Goal: Book appointment/travel/reservation

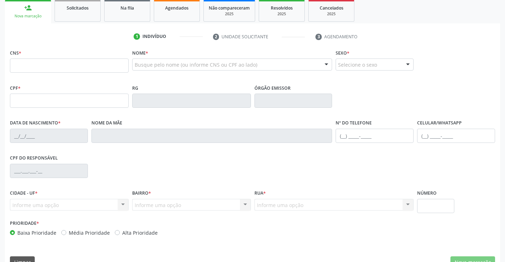
scroll to position [106, 0]
type input "898 0037 4236 4679"
type input "04/04/2010"
type input "Lucicleide do Nascimento Silva"
type input "(99) 99999-9999"
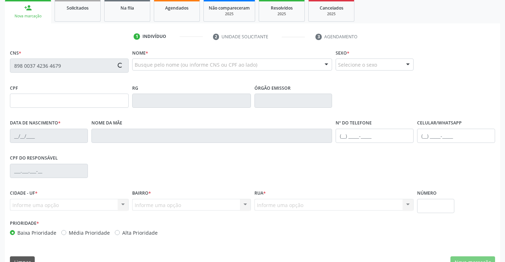
type input "(99) 99999-9999"
type input "045.993.564-09"
type input "1451"
click at [189, 171] on div "CPF do responsável 045.993.564-09" at bounding box center [252, 170] width 488 height 35
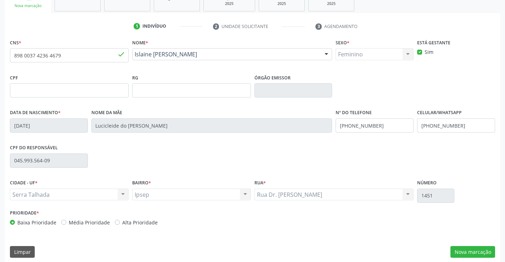
scroll to position [122, 0]
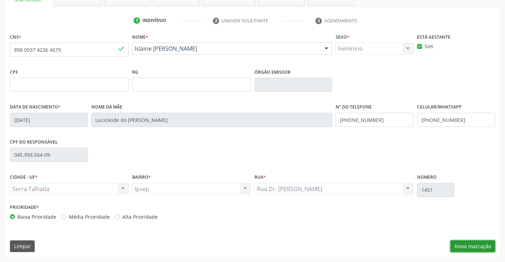
click at [471, 244] on button "Nova marcação" at bounding box center [472, 246] width 45 height 12
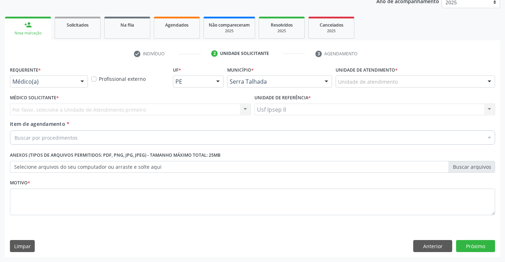
scroll to position [89, 0]
click at [32, 248] on button "Limpar" at bounding box center [22, 246] width 25 height 12
click at [442, 245] on button "Anterior" at bounding box center [432, 246] width 39 height 12
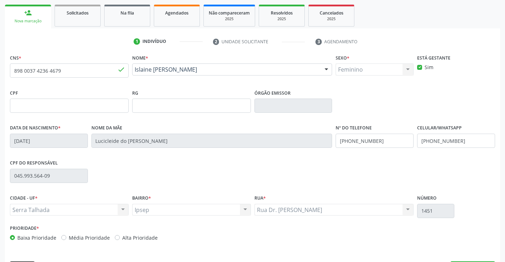
scroll to position [122, 0]
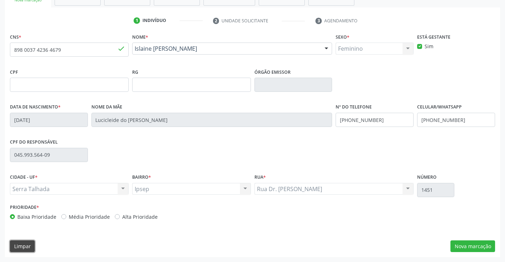
click at [31, 250] on button "Limpar" at bounding box center [22, 246] width 25 height 12
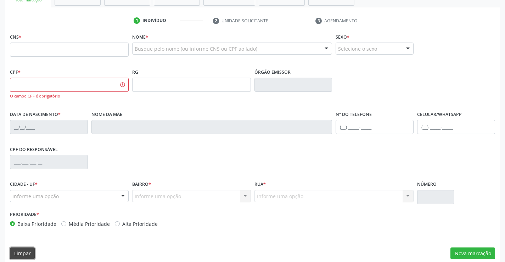
scroll to position [16, 0]
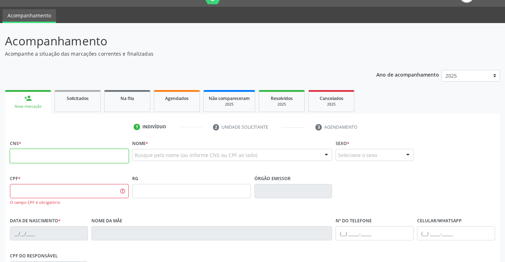
click at [68, 159] on input "text" at bounding box center [69, 156] width 119 height 14
click at [99, 165] on fieldset "CNS *" at bounding box center [69, 153] width 119 height 30
click at [101, 160] on input "text" at bounding box center [69, 156] width 119 height 14
paste input "709 6096 1397 0579"
type input "709 6096 1397 0579"
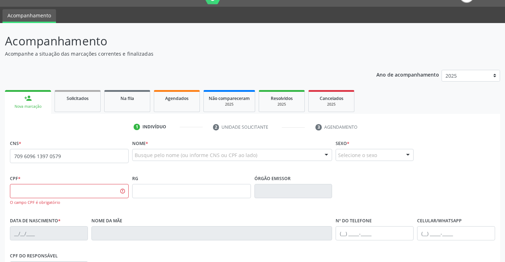
click at [178, 211] on div "RG" at bounding box center [191, 194] width 122 height 42
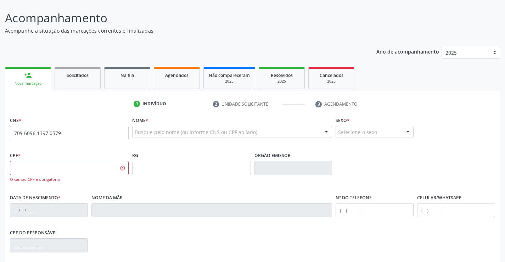
scroll to position [51, 0]
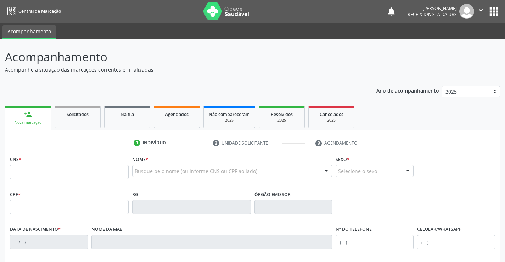
scroll to position [51, 0]
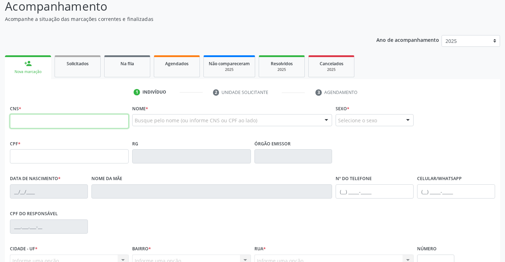
paste input "709 6096 1397 0579"
type input "709 6096 1397 0579"
type input "0[DATE]"
type input "[PERSON_NAME]"
type input "[PHONE_NUMBER]"
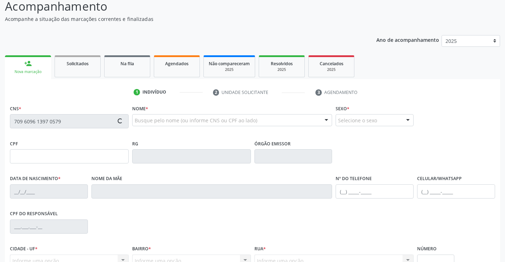
type input "[PHONE_NUMBER]"
type input "271"
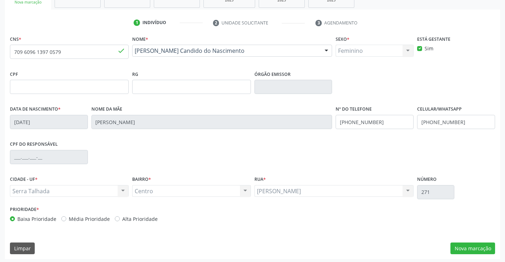
scroll to position [121, 0]
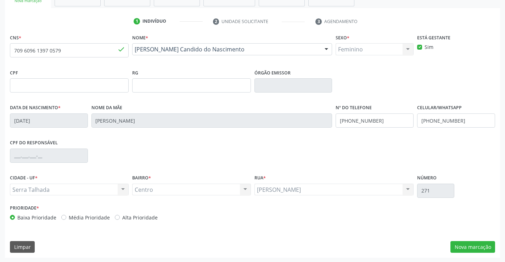
click at [323, 158] on div "CPF do responsável" at bounding box center [252, 154] width 488 height 35
click at [461, 246] on button "Nova marcação" at bounding box center [472, 246] width 45 height 12
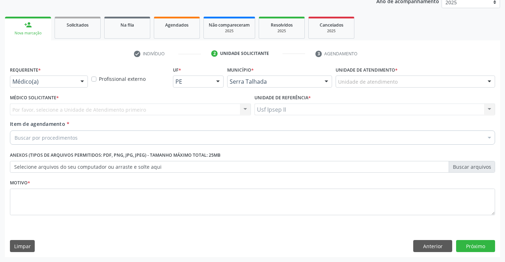
scroll to position [89, 0]
click at [392, 87] on div "Unidade de atendimento" at bounding box center [414, 81] width 159 height 12
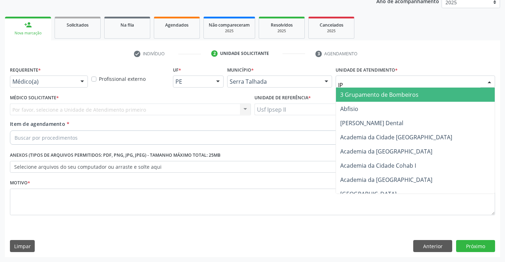
type input "IPS"
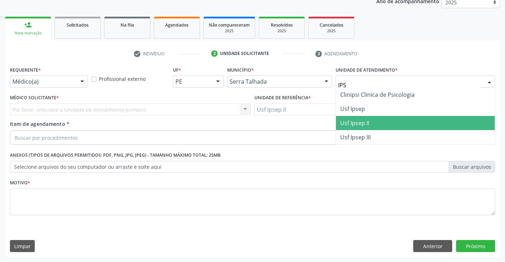
click at [359, 118] on span "Usf Ipsep II" at bounding box center [415, 123] width 159 height 14
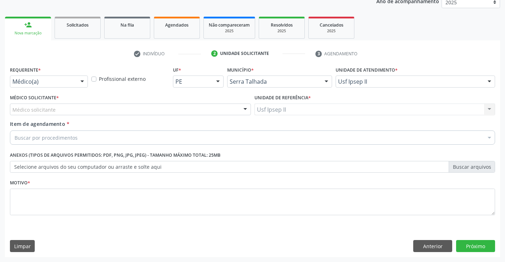
click at [45, 105] on div "Médico solicitante" at bounding box center [130, 109] width 241 height 12
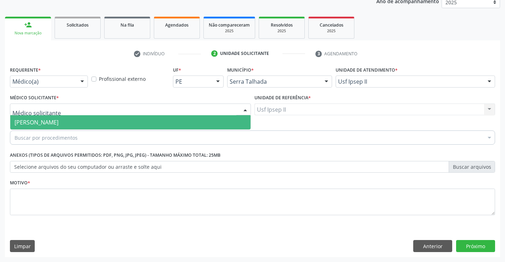
click at [49, 124] on span "Nadjane Nayara Bezerra Ferreira da Silva" at bounding box center [37, 122] width 44 height 8
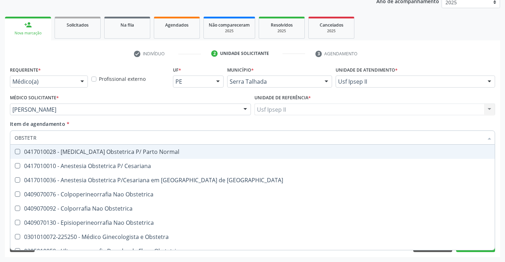
type input "OBSTETRA"
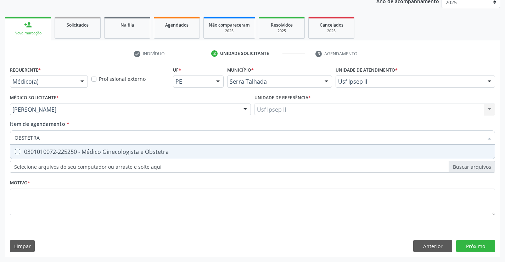
click at [78, 154] on div "0301010072-225250 - Médico Ginecologista e Obstetra" at bounding box center [252, 152] width 475 height 6
checkbox Obstetra "true"
click at [65, 208] on div "Requerente * Médico(a) Médico(a) Enfermeiro(a) Paciente Nenhum resultado encont…" at bounding box center [252, 144] width 485 height 160
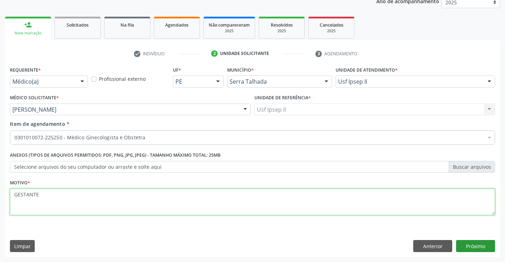
type textarea "GESTANTE"
click at [479, 243] on button "Próximo" at bounding box center [475, 246] width 39 height 12
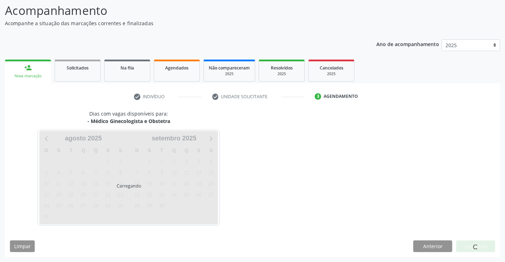
scroll to position [46, 0]
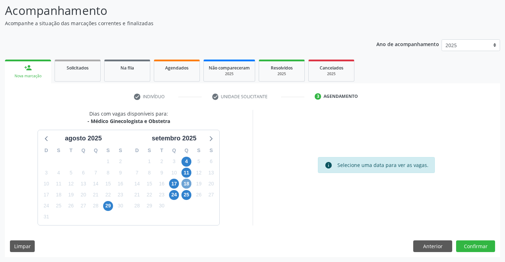
click at [186, 183] on span "18" at bounding box center [186, 183] width 10 height 10
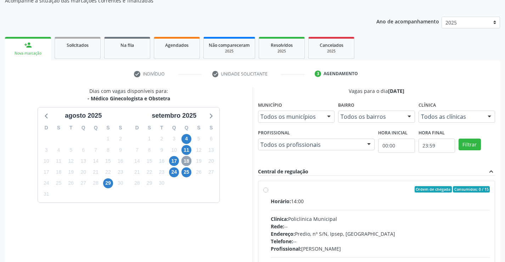
scroll to position [82, 0]
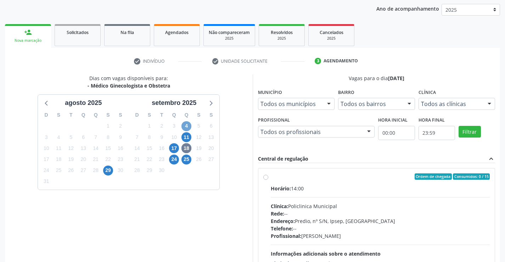
click at [186, 126] on span "4" at bounding box center [186, 126] width 10 height 10
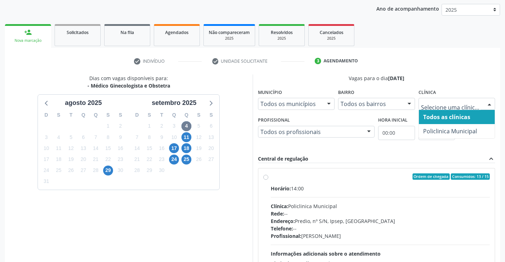
click at [481, 109] on div at bounding box center [456, 104] width 77 height 12
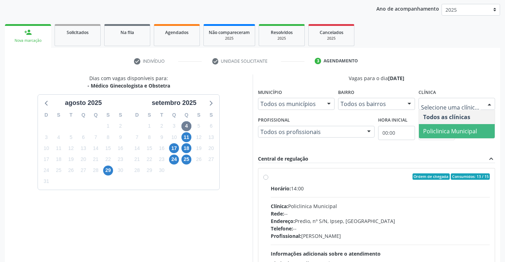
click at [424, 126] on span "Policlinica Municipal" at bounding box center [456, 131] width 76 height 14
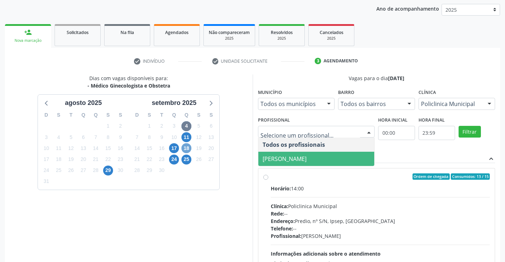
click at [187, 148] on span "18" at bounding box center [186, 148] width 10 height 10
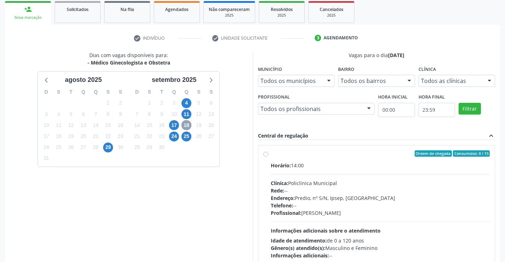
scroll to position [117, 0]
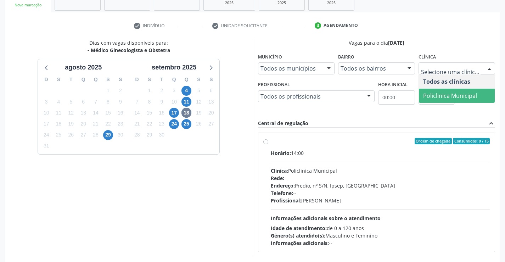
click at [463, 90] on span "Policlinica Municipal" at bounding box center [456, 96] width 76 height 14
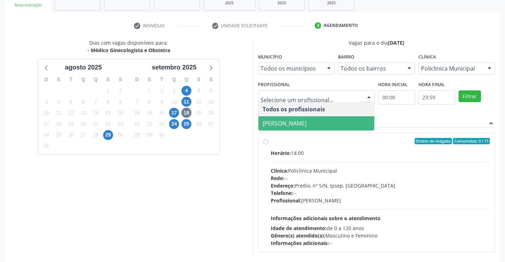
click at [302, 119] on span "Thaisa Barbosa de Siqueira" at bounding box center [284, 123] width 44 height 8
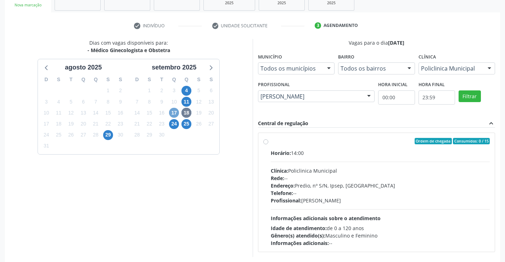
click at [176, 112] on span "17" at bounding box center [174, 113] width 10 height 10
click at [189, 113] on span "18" at bounding box center [186, 113] width 10 height 10
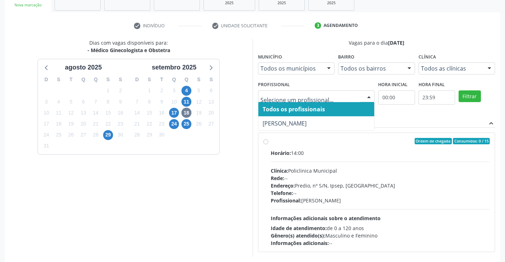
click at [334, 101] on div at bounding box center [316, 96] width 117 height 12
click at [274, 108] on span "Todos os profissionais" at bounding box center [293, 109] width 62 height 8
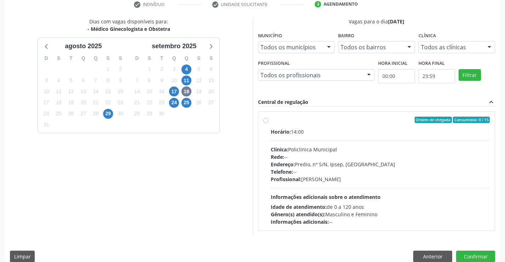
scroll to position [149, 0]
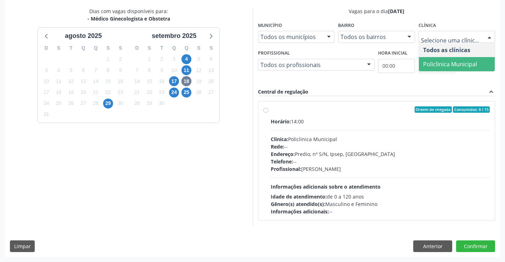
click at [456, 57] on span "Policlinica Municipal" at bounding box center [456, 64] width 76 height 14
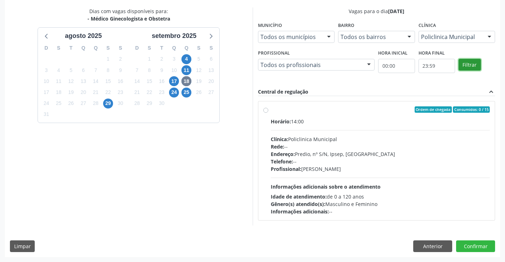
click at [463, 66] on button "Filtrar" at bounding box center [469, 65] width 22 height 12
click at [280, 114] on label "Ordem de chegada Consumidos: 0 / 15 Horário: 14:00 Clínica: Policlinica Municip…" at bounding box center [379, 160] width 219 height 109
click at [268, 113] on input "Ordem de chegada Consumidos: 0 / 15 Horário: 14:00 Clínica: Policlinica Municip…" at bounding box center [265, 109] width 5 height 6
radio input "true"
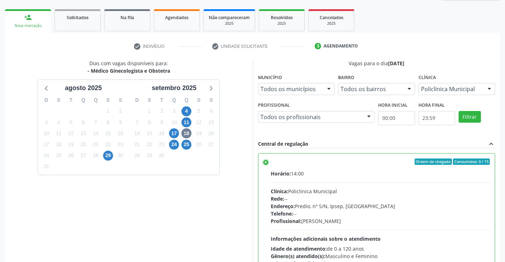
scroll to position [91, 0]
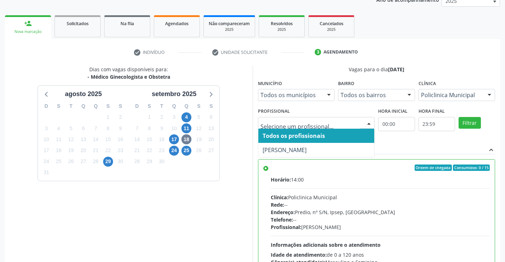
click at [292, 137] on span "Todos os profissionais" at bounding box center [293, 136] width 62 height 8
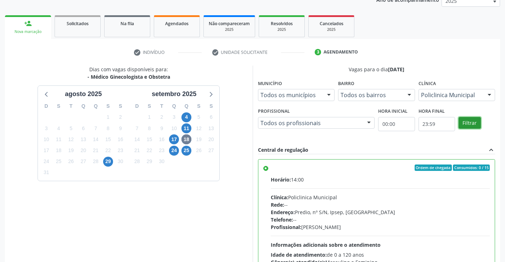
click at [465, 122] on button "Filtrar" at bounding box center [469, 123] width 22 height 12
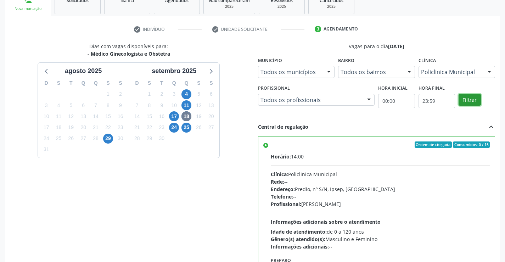
scroll to position [126, 0]
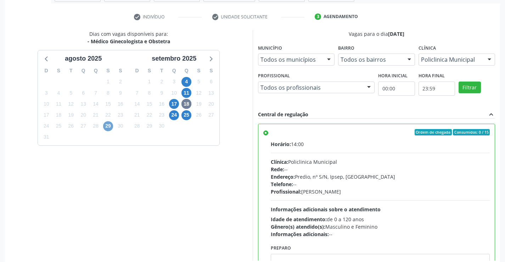
click at [107, 126] on span "29" at bounding box center [108, 126] width 10 height 10
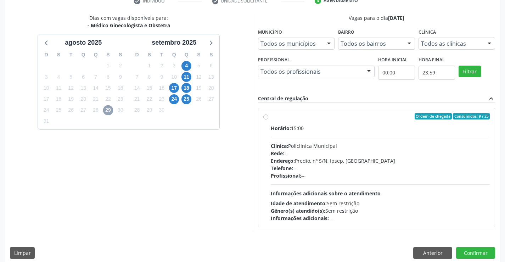
scroll to position [149, 0]
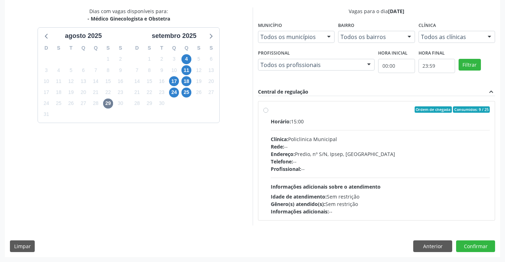
click at [337, 69] on div "Todos os profissionais" at bounding box center [316, 65] width 117 height 12
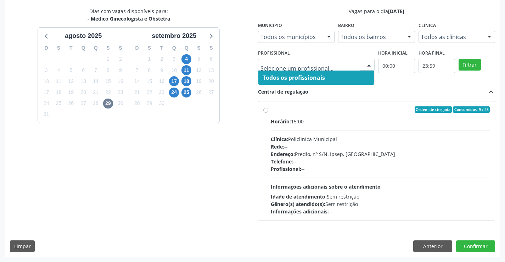
click at [223, 167] on div "Dias com vagas disponíveis para: - Médico Ginecologista e Obstetra agosto 2025 …" at bounding box center [128, 115] width 247 height 217
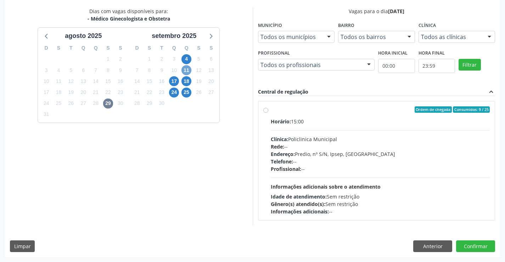
click at [186, 69] on span "11" at bounding box center [186, 70] width 10 height 10
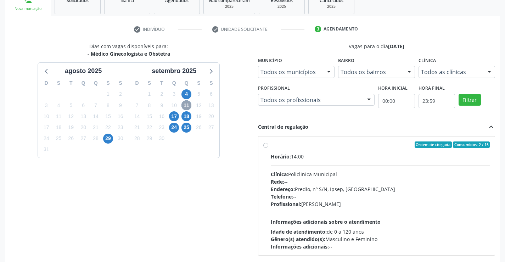
scroll to position [78, 0]
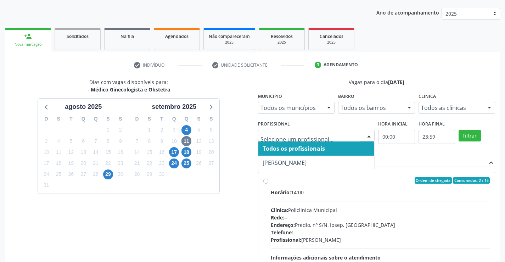
click at [253, 154] on div "Vagas para o dia 11/09/2025 Município Todos os municípios Todos os municípios S…" at bounding box center [375, 186] width 247 height 217
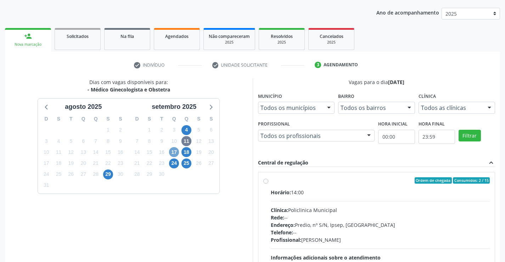
click at [173, 153] on span "17" at bounding box center [174, 152] width 10 height 10
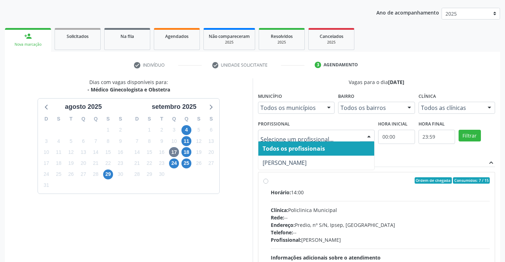
click at [244, 156] on div "Dias com vagas disponíveis para: - Médico Ginecologista e Obstetra agosto 2025 …" at bounding box center [128, 186] width 247 height 217
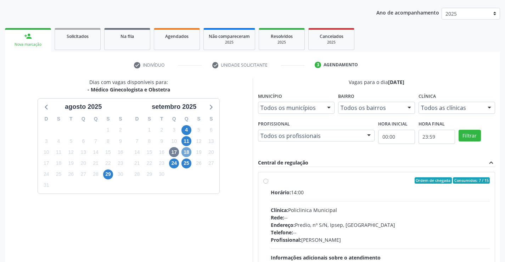
click at [186, 154] on span "18" at bounding box center [186, 152] width 10 height 10
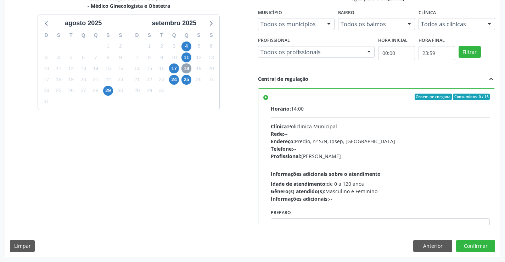
scroll to position [91, 0]
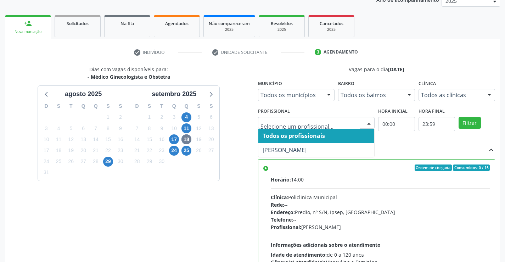
click at [367, 123] on div at bounding box center [368, 123] width 11 height 12
click at [336, 137] on span "Todos os profissionais" at bounding box center [316, 136] width 116 height 14
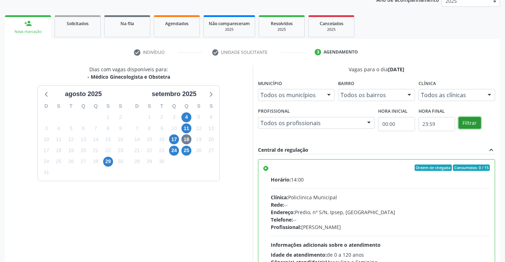
click at [470, 120] on button "Filtrar" at bounding box center [469, 123] width 22 height 12
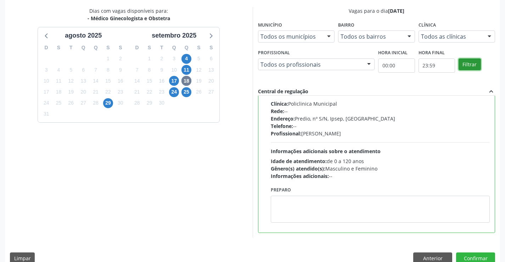
scroll to position [161, 0]
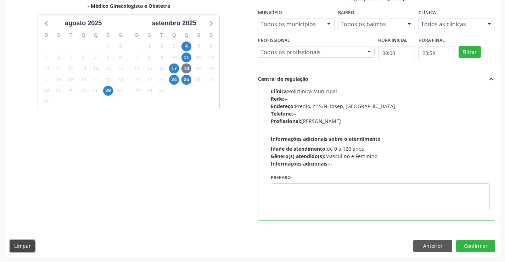
click at [31, 247] on button "Limpar" at bounding box center [22, 246] width 25 height 12
radio input "false"
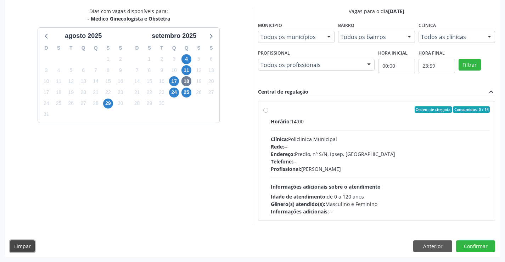
scroll to position [0, 0]
click at [428, 244] on button "Anterior" at bounding box center [432, 246] width 39 height 12
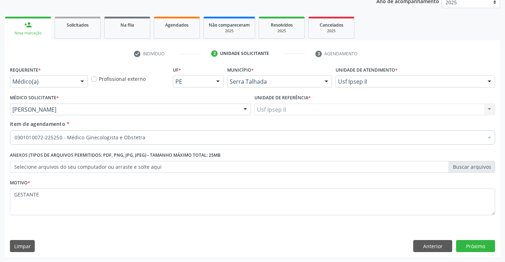
scroll to position [89, 0]
click at [33, 250] on button "Limpar" at bounding box center [22, 246] width 25 height 12
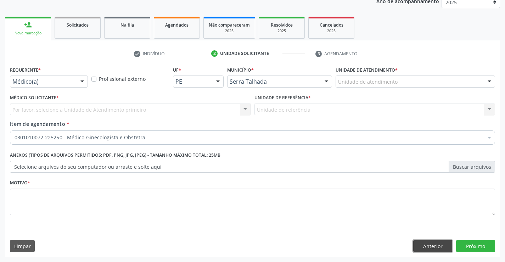
click at [446, 249] on button "Anterior" at bounding box center [432, 246] width 39 height 12
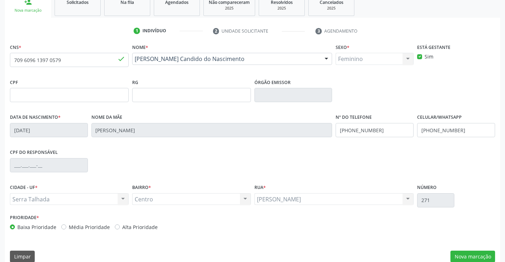
scroll to position [122, 0]
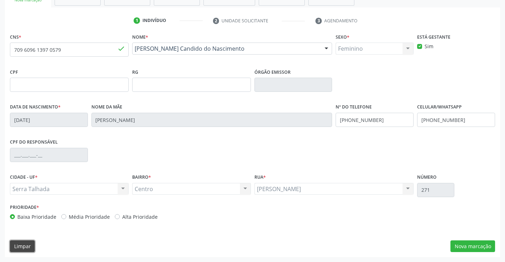
click at [33, 247] on button "Limpar" at bounding box center [22, 246] width 25 height 12
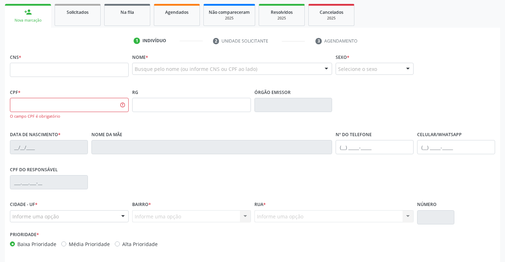
scroll to position [94, 0]
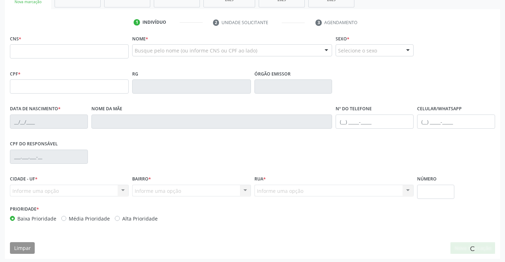
scroll to position [122, 0]
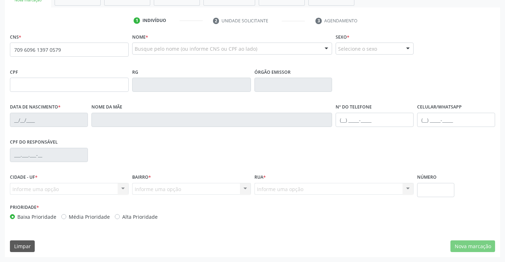
type input "709 6096 1397 0579"
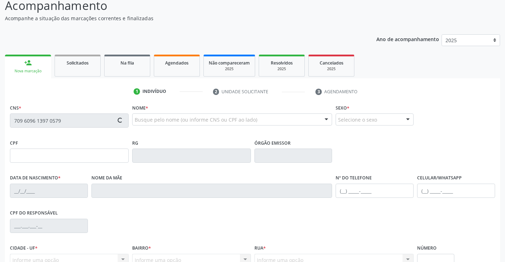
type input "0[DATE]"
type input "[PERSON_NAME]"
type input "[PHONE_NUMBER]"
type input "271"
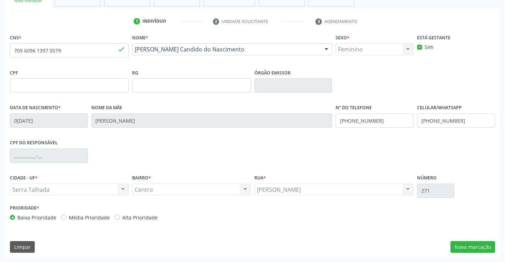
scroll to position [122, 0]
click at [464, 248] on button "Nova marcação" at bounding box center [472, 246] width 45 height 12
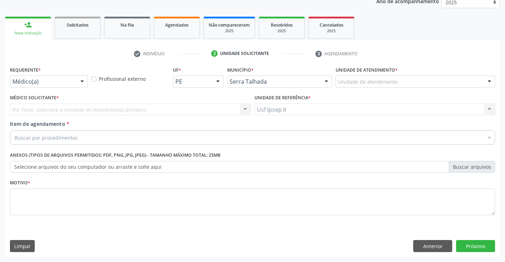
scroll to position [89, 0]
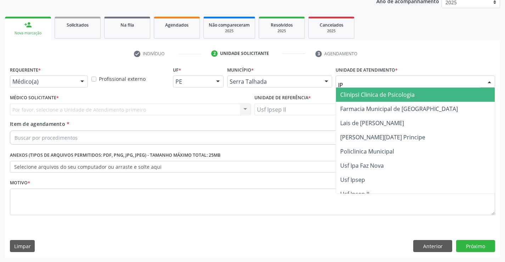
type input "IPS"
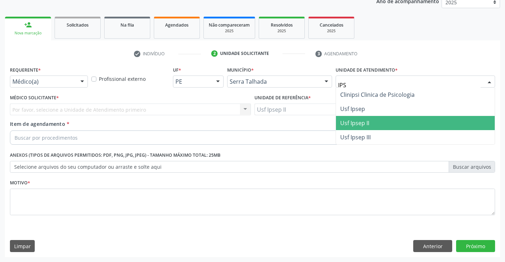
click at [374, 118] on span "Usf Ipsep II" at bounding box center [415, 123] width 159 height 14
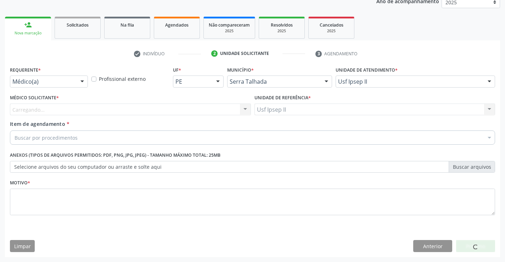
click at [167, 108] on div "Carregando..." at bounding box center [130, 109] width 241 height 12
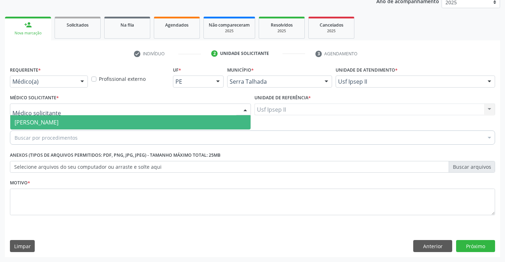
click at [158, 118] on span "Nadjane Nayara Bezerra Ferreira da Silva" at bounding box center [130, 122] width 240 height 14
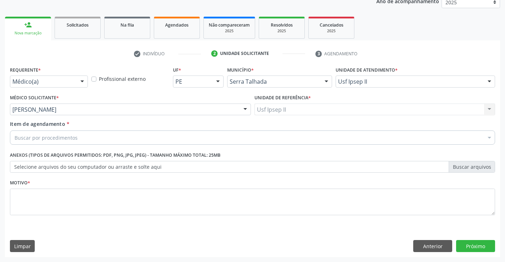
click at [145, 137] on div "Buscar por procedimentos" at bounding box center [252, 137] width 485 height 14
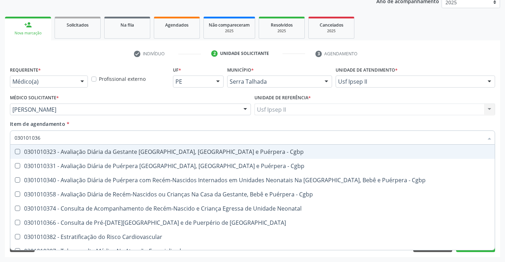
type input "0301010366"
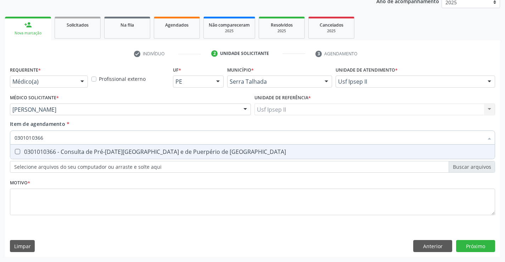
click at [141, 149] on div "0301010366 - Consulta de Pré-[DATE][GEOGRAPHIC_DATA] e de Puerpério de [GEOGRAP…" at bounding box center [252, 152] width 475 height 6
checkbox Risco "true"
click at [114, 199] on div "Requerente * Médico(a) Médico(a) Enfermeiro(a) Paciente Nenhum resultado encont…" at bounding box center [252, 144] width 485 height 160
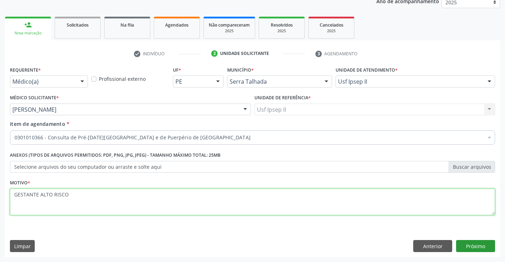
type textarea "GESTANTE ALTO RISCO"
click at [478, 248] on button "Próximo" at bounding box center [475, 246] width 39 height 12
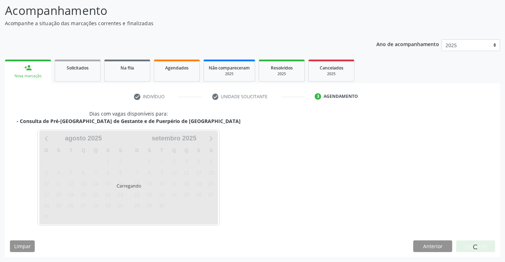
scroll to position [46, 0]
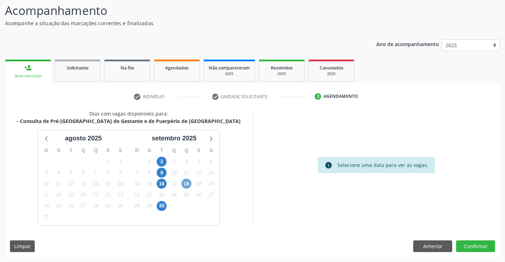
click at [187, 185] on span "18" at bounding box center [186, 183] width 10 height 10
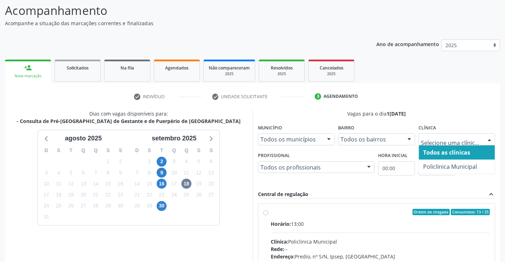
click at [434, 160] on span "Policlinica Municipal" at bounding box center [456, 166] width 76 height 14
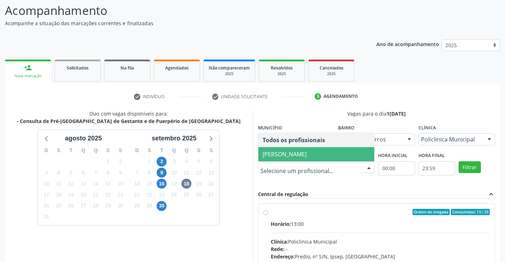
click at [300, 156] on span "Larissa Daianne Gomes Pereira Araujo" at bounding box center [284, 154] width 44 height 8
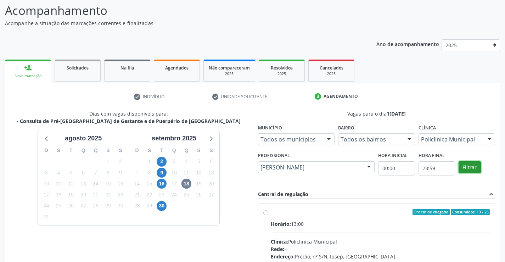
click at [473, 168] on button "Filtrar" at bounding box center [469, 167] width 22 height 12
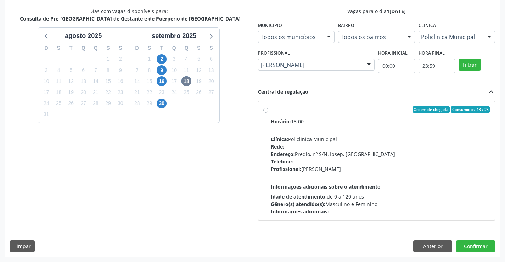
click at [314, 149] on div "Rede: --" at bounding box center [379, 146] width 219 height 7
click at [268, 113] on input "Ordem de chegada Consumidos: 13 / 25 Horário: 13:00 Clínica: Policlinica Munici…" at bounding box center [265, 109] width 5 height 6
radio input "true"
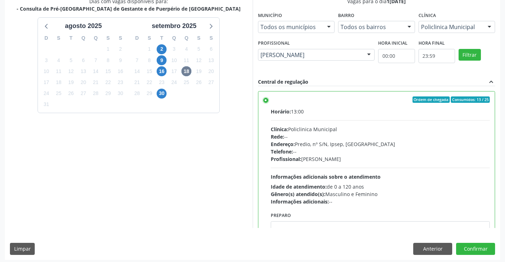
scroll to position [161, 0]
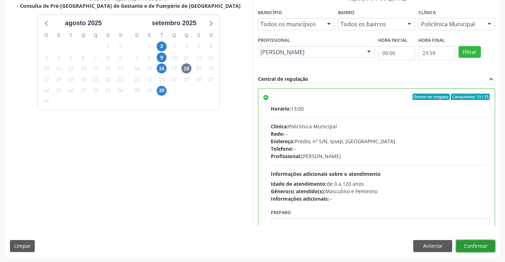
click at [477, 247] on button "Confirmar" at bounding box center [475, 246] width 39 height 12
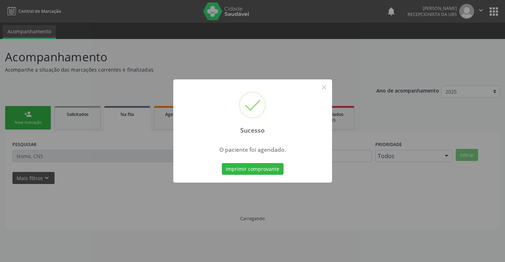
scroll to position [0, 0]
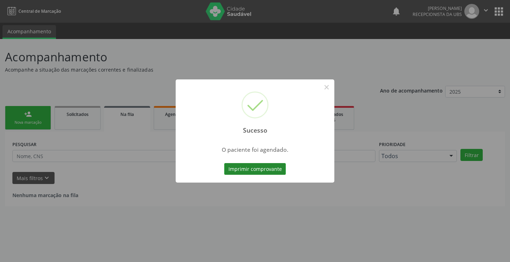
click at [241, 170] on button "Imprimir comprovante" at bounding box center [255, 169] width 62 height 12
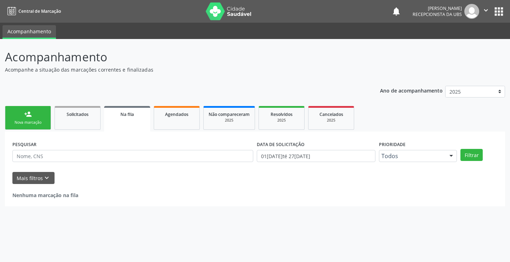
click at [23, 120] on div "Nova marcação" at bounding box center [27, 122] width 35 height 5
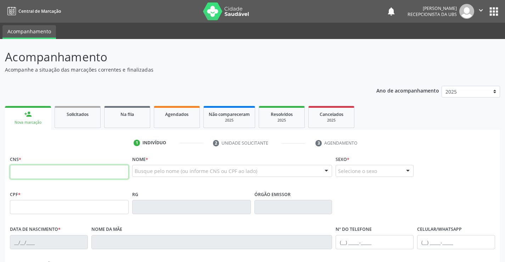
click at [101, 173] on input "text" at bounding box center [69, 172] width 119 height 14
paste input "703 2086 3194 0396"
type input "703 2086 3194 0396"
type input "115.562.314-23"
type input "[DATE]"
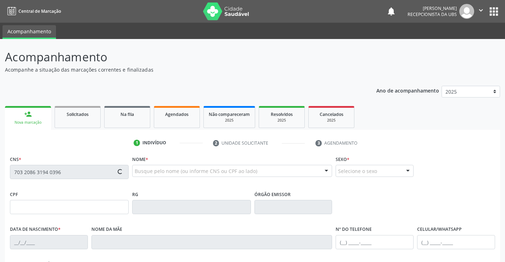
type input "[PERSON_NAME]"
type input "[PHONE_NUMBER]"
type input "201"
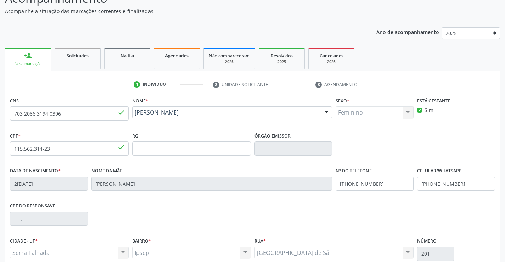
scroll to position [71, 0]
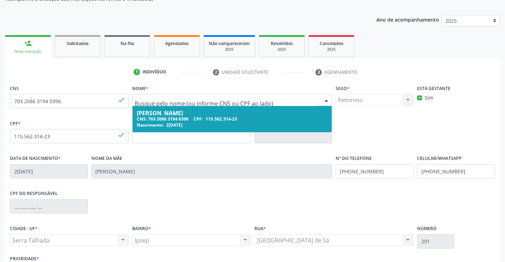
click at [233, 99] on input "text" at bounding box center [226, 103] width 183 height 14
click at [247, 112] on div "[PERSON_NAME]" at bounding box center [232, 113] width 191 height 6
click at [257, 102] on input "text" at bounding box center [226, 103] width 183 height 14
click at [259, 101] on input "text" at bounding box center [226, 103] width 183 height 14
click at [269, 113] on div "[PERSON_NAME]" at bounding box center [232, 113] width 191 height 6
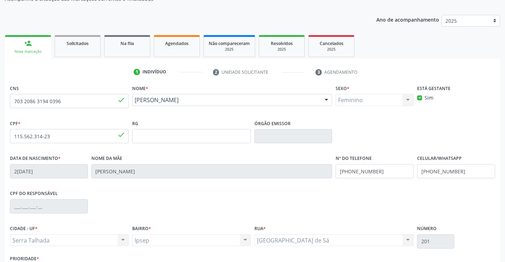
click at [225, 115] on div "Nome * Gerlany Ferraz Nogueira Gerlany Ferraz Nogueira CNS: 703 2086 3194 0396 …" at bounding box center [232, 100] width 204 height 35
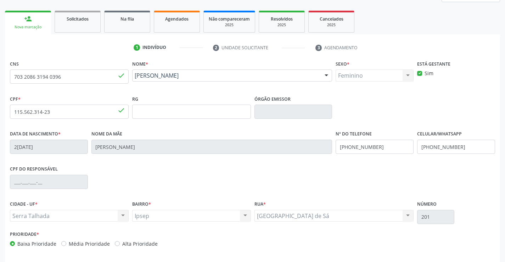
scroll to position [122, 0]
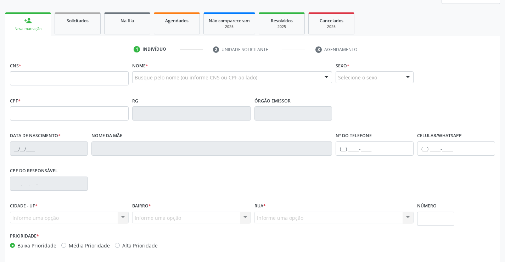
scroll to position [106, 0]
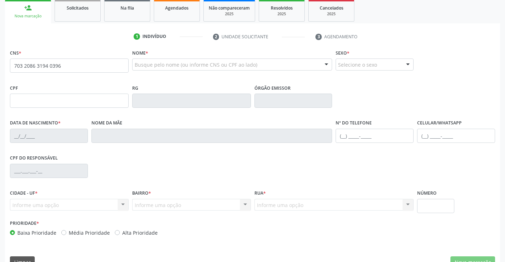
type input "703 2086 3194 0396"
click at [170, 78] on div "Nome * Busque pelo nome (ou informe CNS ou CPF ao lado) Nenhum resultado encont…" at bounding box center [232, 64] width 204 height 35
type input "115.562.314-23"
type input "2[DATE]"
type input "[PERSON_NAME]"
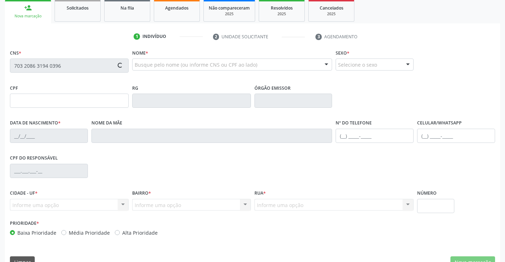
type input "[PHONE_NUMBER]"
type input "201"
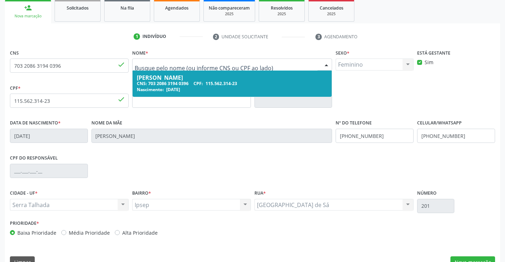
click at [235, 78] on div "[PERSON_NAME]" at bounding box center [232, 78] width 191 height 6
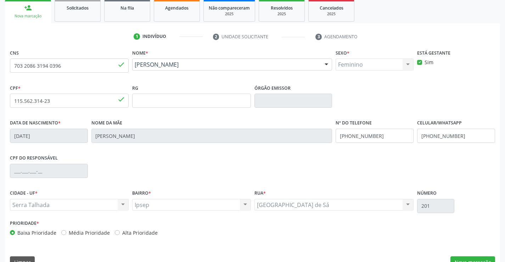
click at [370, 171] on div "CPF do responsável" at bounding box center [252, 170] width 488 height 35
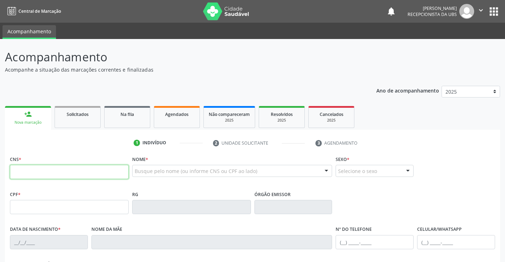
scroll to position [122, 0]
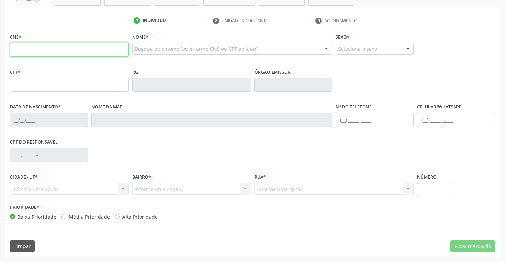
paste input "703 2086 3194 0396"
type input "703 2086 3194 0396"
type input "115.562.314-23"
type input "[DATE]"
type input "[PERSON_NAME]"
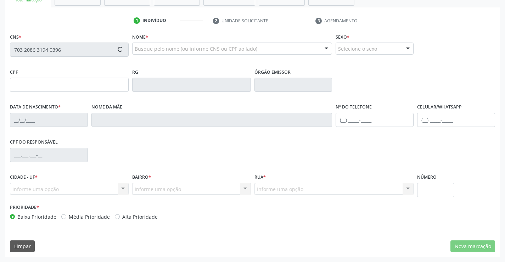
type input "[PHONE_NUMBER]"
type input "201"
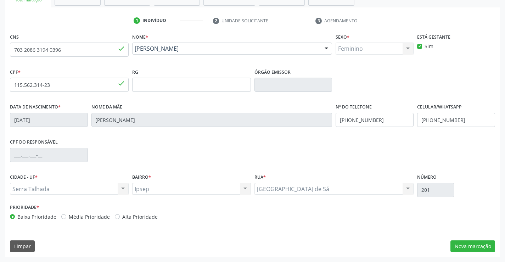
click at [233, 152] on div "CPF do responsável" at bounding box center [252, 154] width 488 height 35
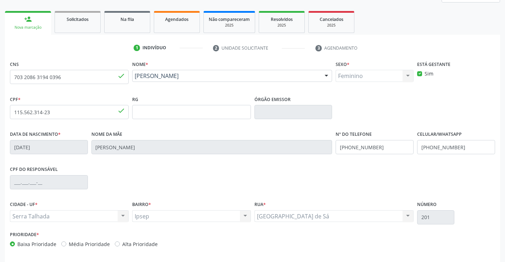
scroll to position [51, 0]
